Goal: Task Accomplishment & Management: Use online tool/utility

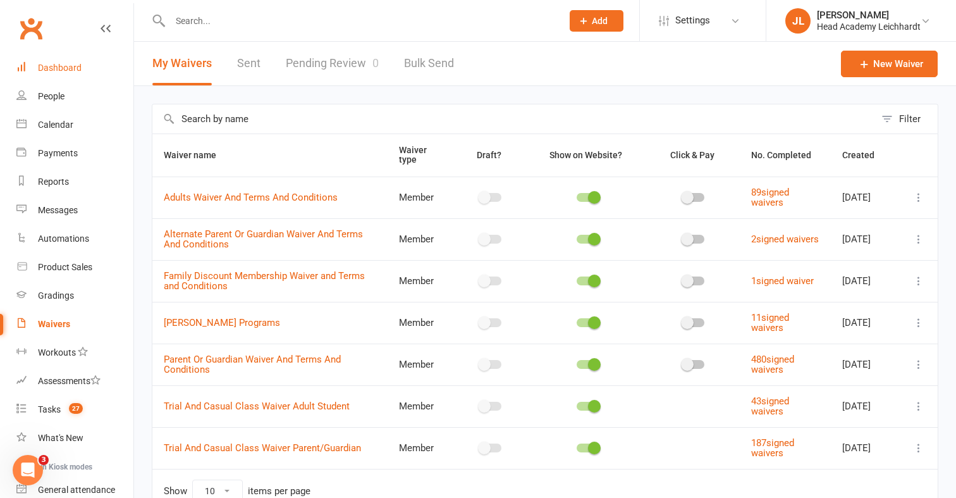
click at [78, 74] on link "Dashboard" at bounding box center [74, 68] width 117 height 28
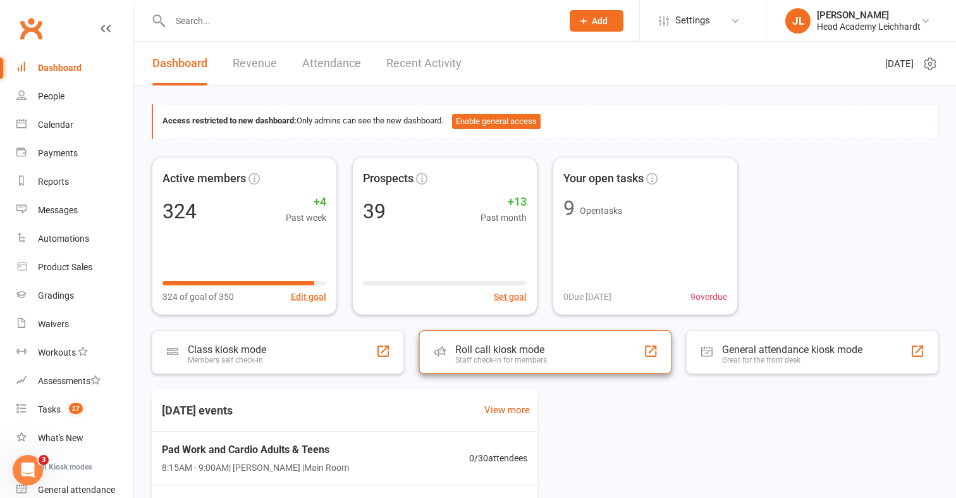
click at [455, 360] on div "Staff check-in for members" at bounding box center [501, 359] width 92 height 9
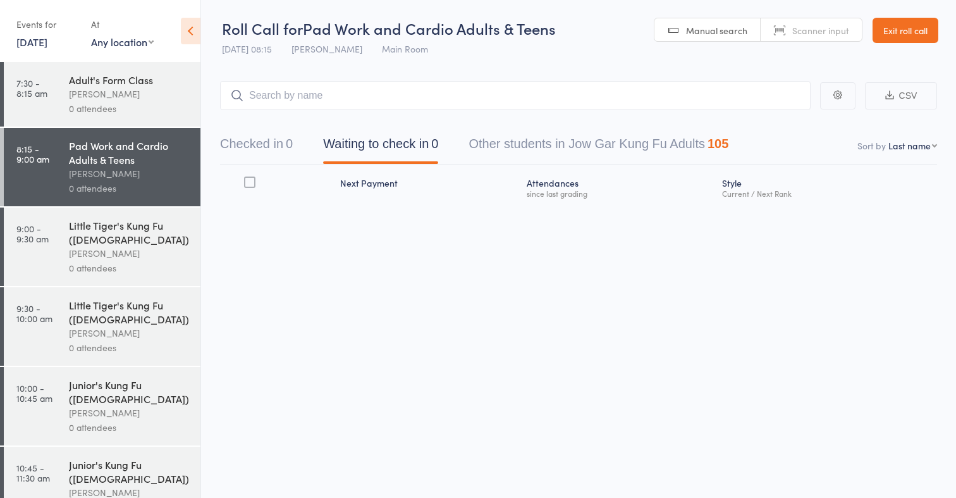
click at [149, 106] on div "0 attendees" at bounding box center [129, 108] width 121 height 15
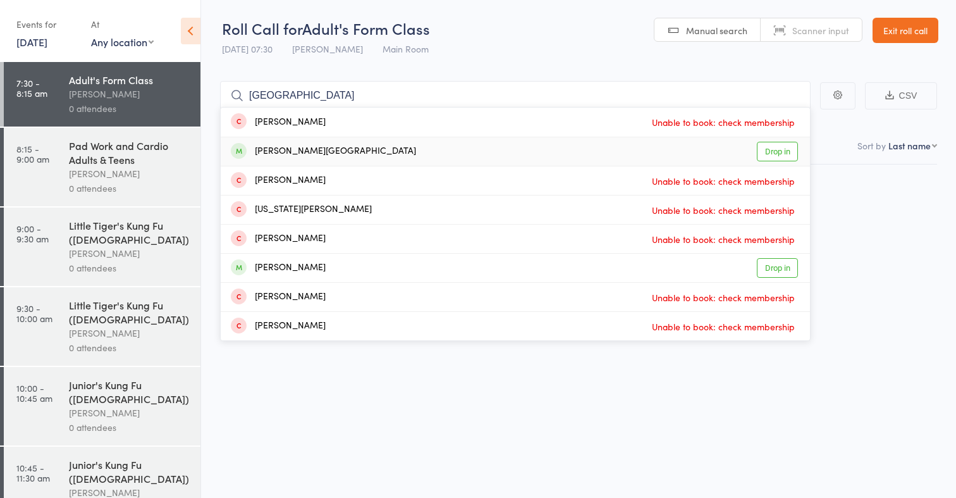
type input "[GEOGRAPHIC_DATA]"
click at [284, 152] on div "[PERSON_NAME][GEOGRAPHIC_DATA]" at bounding box center [323, 151] width 185 height 15
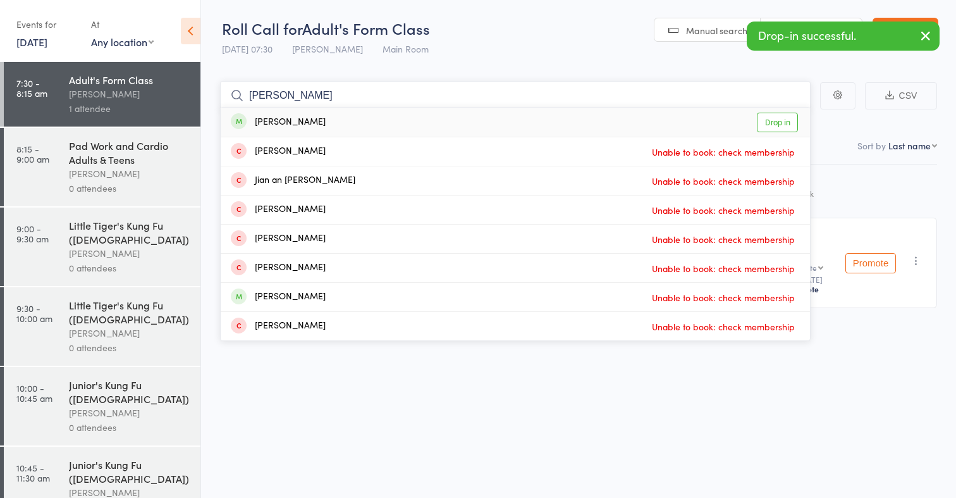
type input "[PERSON_NAME]"
click at [348, 130] on div "[PERSON_NAME] Drop in" at bounding box center [515, 121] width 589 height 29
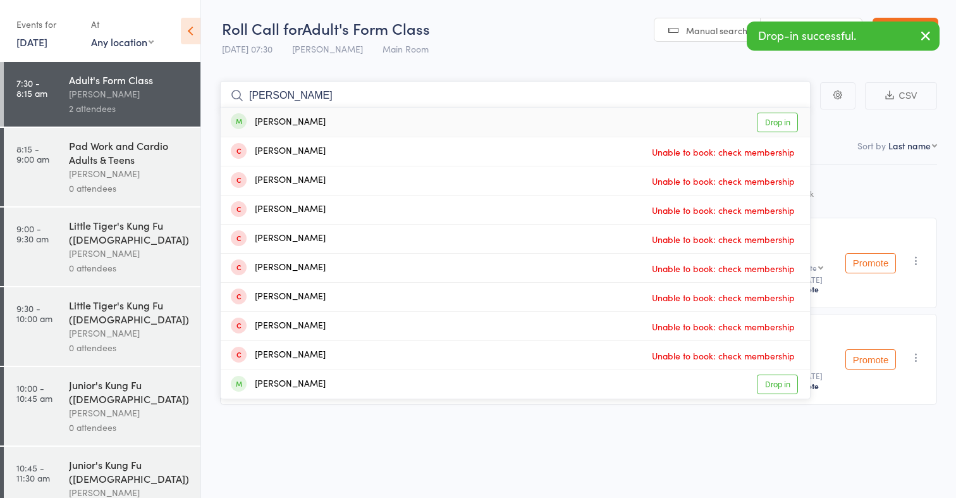
type input "[PERSON_NAME]"
click at [356, 130] on div "[PERSON_NAME] Drop in" at bounding box center [515, 121] width 589 height 29
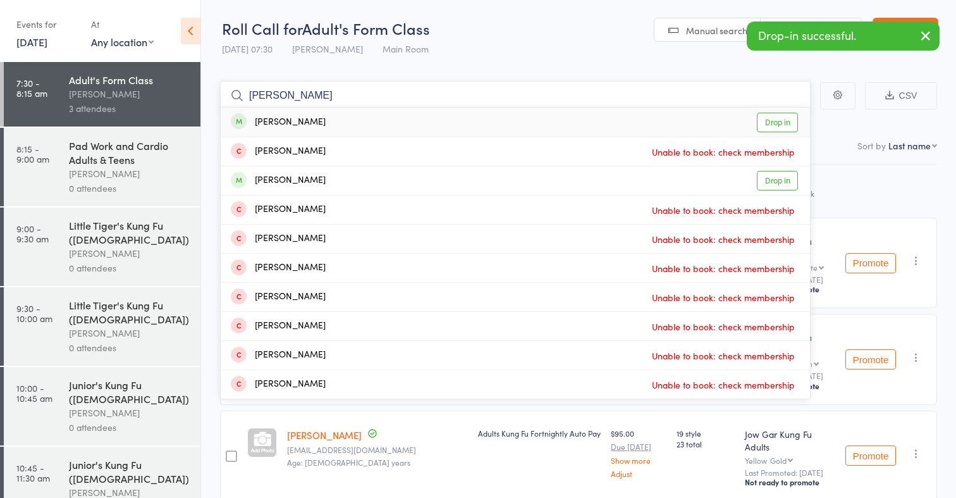
type input "[PERSON_NAME]"
click at [365, 131] on div "[PERSON_NAME] Drop in" at bounding box center [515, 121] width 589 height 29
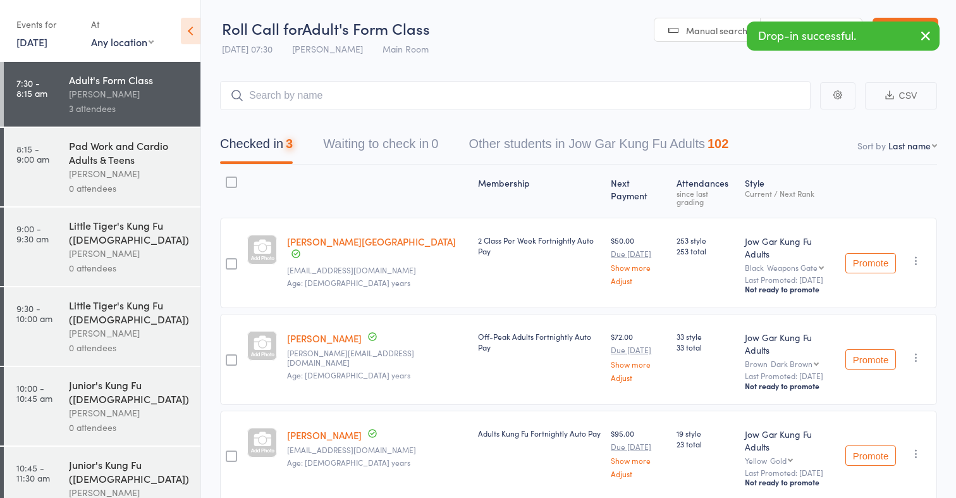
click at [81, 152] on div "Pad Work and Cardio Adults & Teens" at bounding box center [129, 152] width 121 height 28
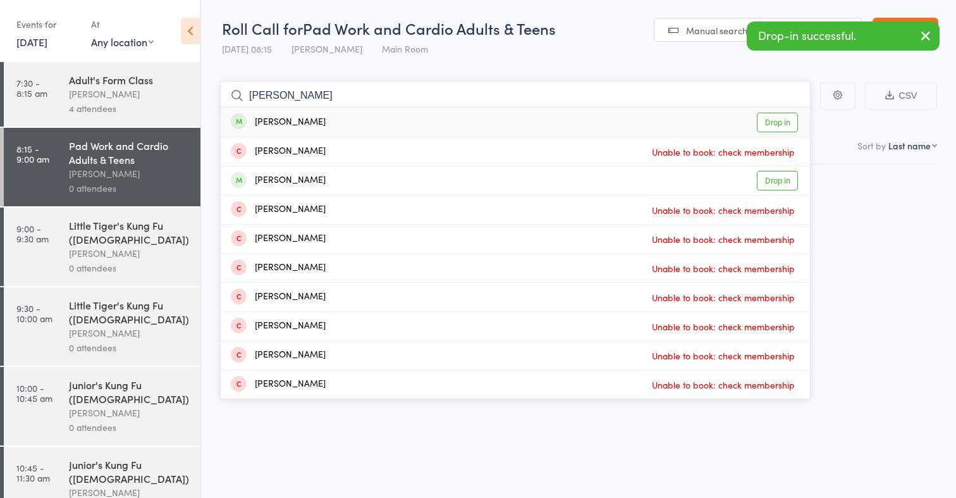
type input "[PERSON_NAME]"
click at [341, 119] on div "[PERSON_NAME] Drop in" at bounding box center [515, 121] width 589 height 29
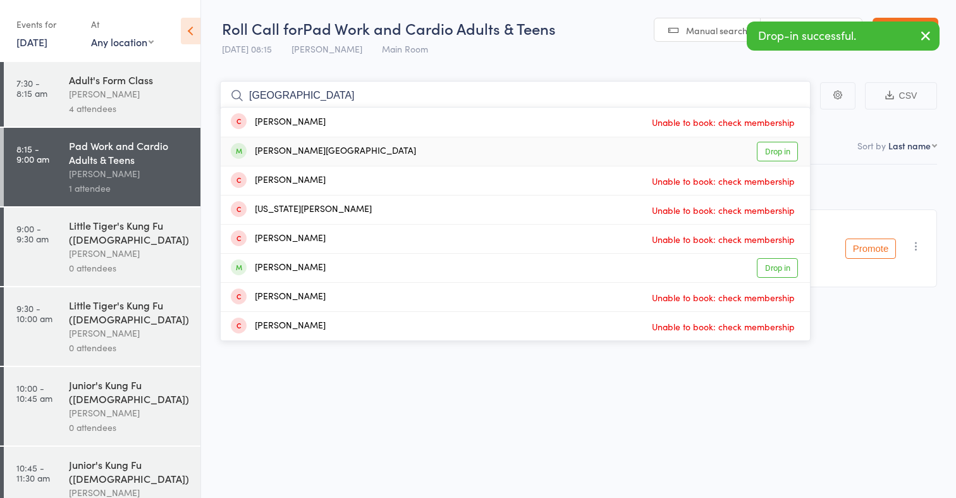
type input "[GEOGRAPHIC_DATA]"
click at [329, 154] on div "[PERSON_NAME][GEOGRAPHIC_DATA]" at bounding box center [323, 151] width 185 height 15
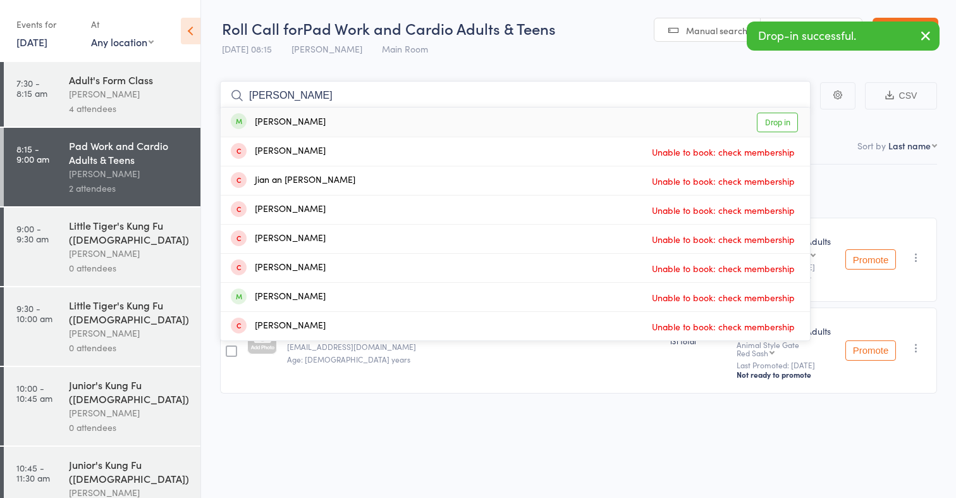
type input "[PERSON_NAME]"
click at [345, 126] on div "[PERSON_NAME] Drop in" at bounding box center [515, 121] width 589 height 29
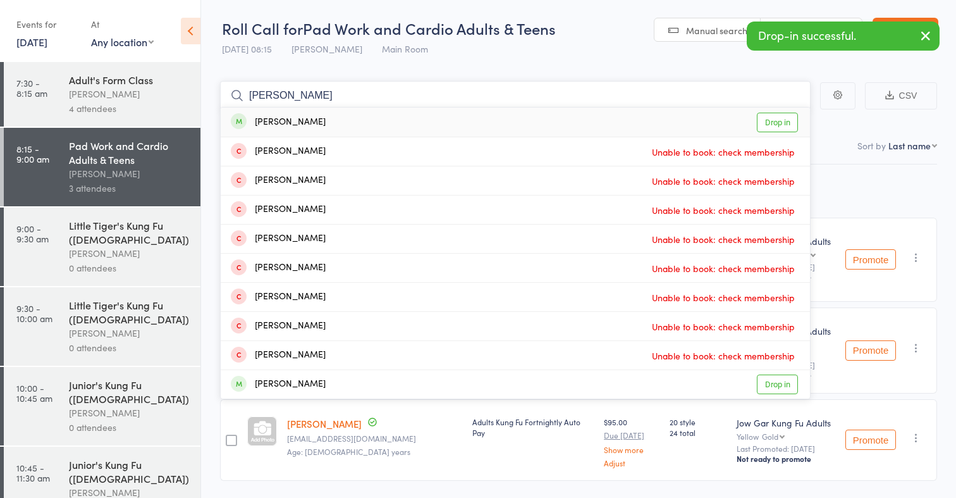
type input "[PERSON_NAME]"
click at [354, 129] on div "[PERSON_NAME] Drop in" at bounding box center [515, 121] width 589 height 29
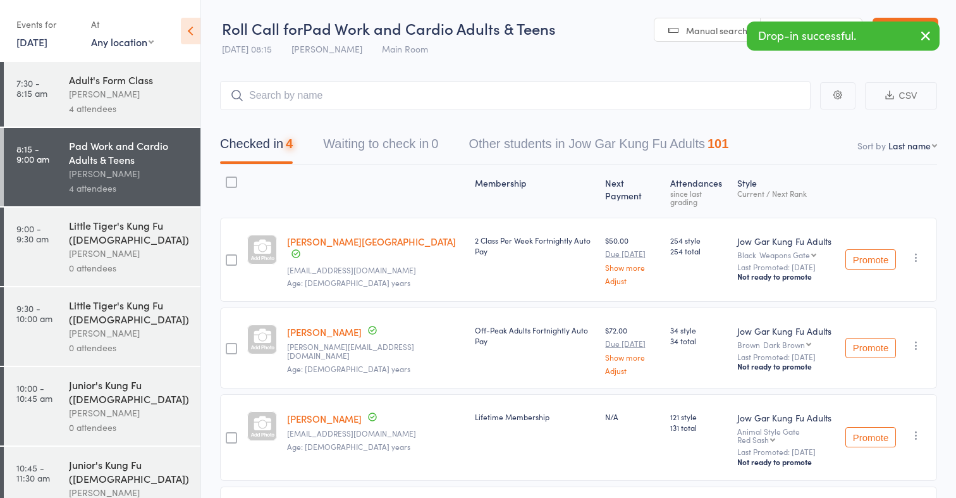
click at [120, 243] on div "Little Tiger's Kung Fu ([DEMOGRAPHIC_DATA])" at bounding box center [129, 232] width 121 height 28
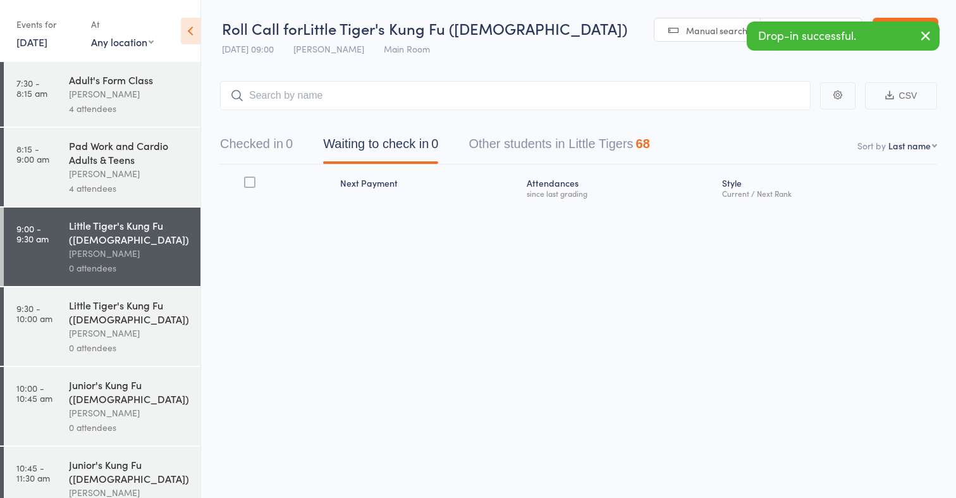
click at [927, 30] on icon "button" at bounding box center [925, 36] width 15 height 16
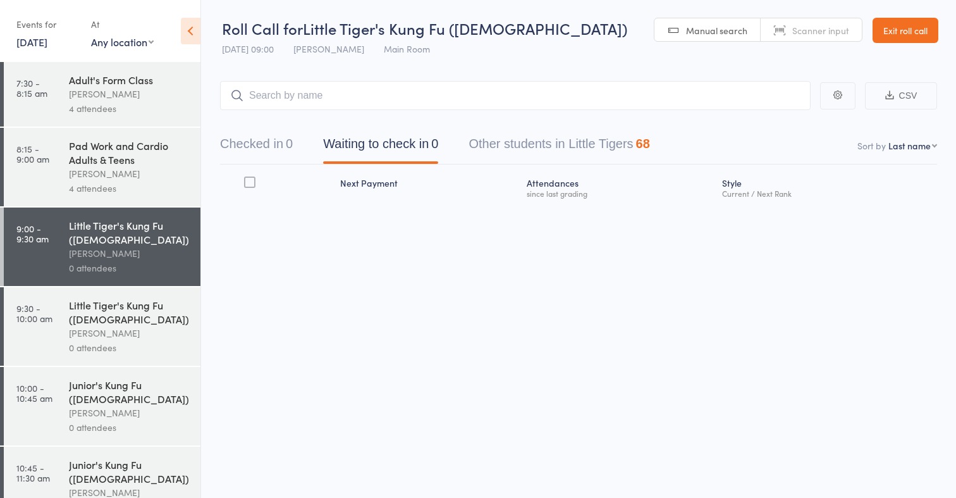
click at [927, 23] on link "Exit roll call" at bounding box center [905, 30] width 66 height 25
